Goal: Transaction & Acquisition: Purchase product/service

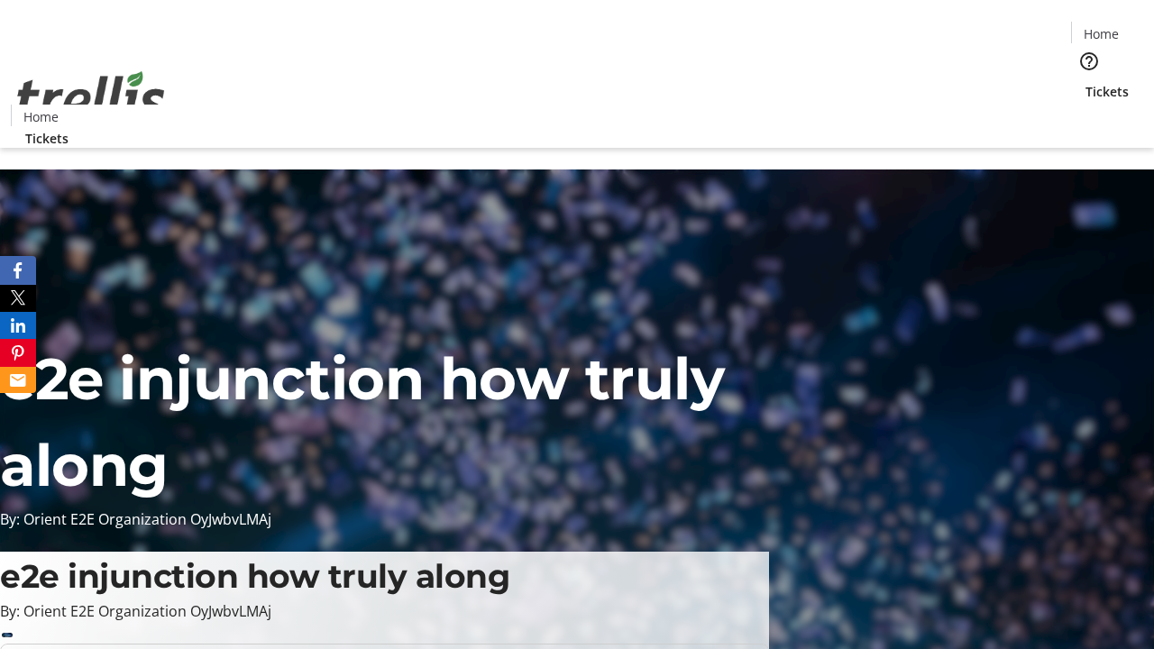
click at [1085, 82] on span "Tickets" at bounding box center [1106, 91] width 43 height 19
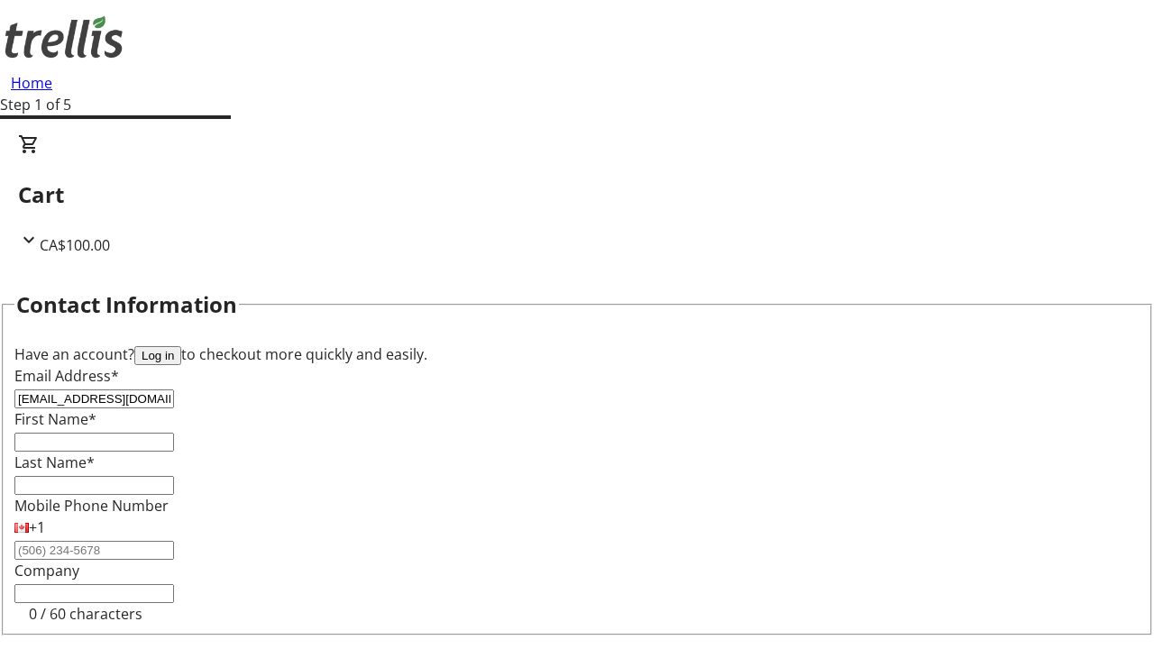
type input "[EMAIL_ADDRESS][DOMAIN_NAME]"
type input "Fern"
type input "[PERSON_NAME]"
